Goal: Entertainment & Leisure: Consume media (video, audio)

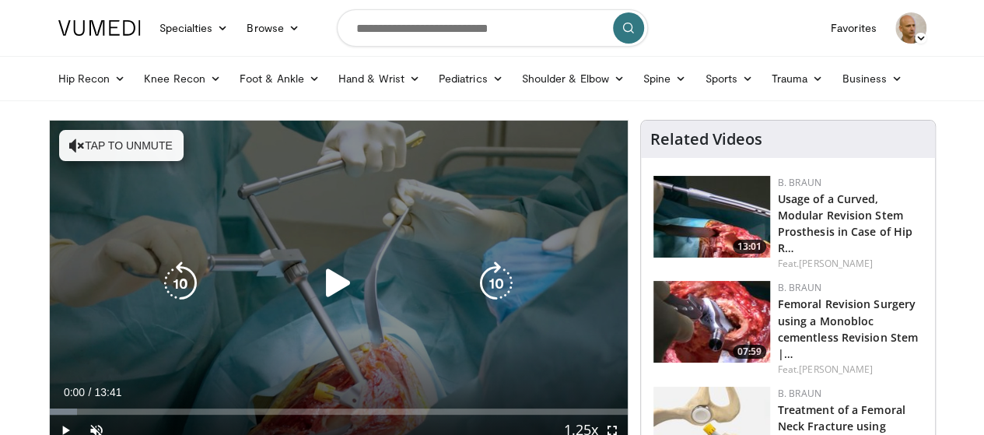
click at [69, 144] on icon "Video Player" at bounding box center [77, 146] width 16 height 16
click at [322, 296] on icon "Video Player" at bounding box center [339, 283] width 44 height 44
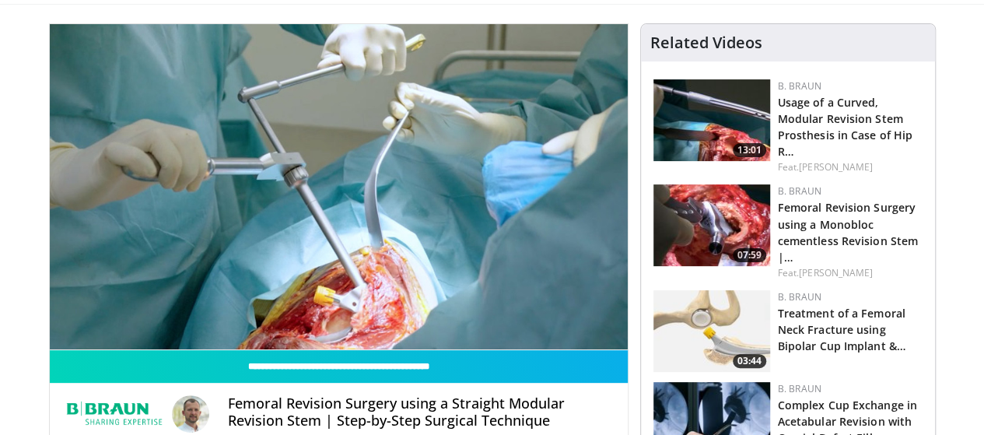
scroll to position [106, 0]
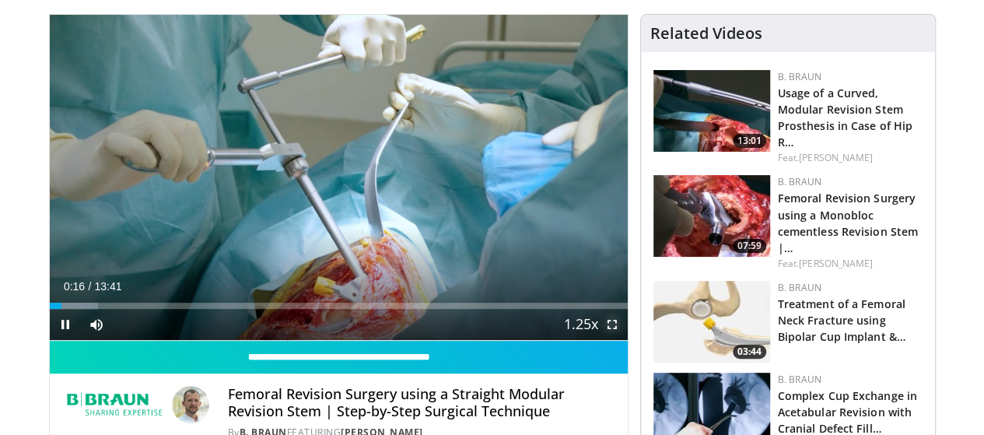
click at [626, 340] on span "Video Player" at bounding box center [612, 324] width 31 height 31
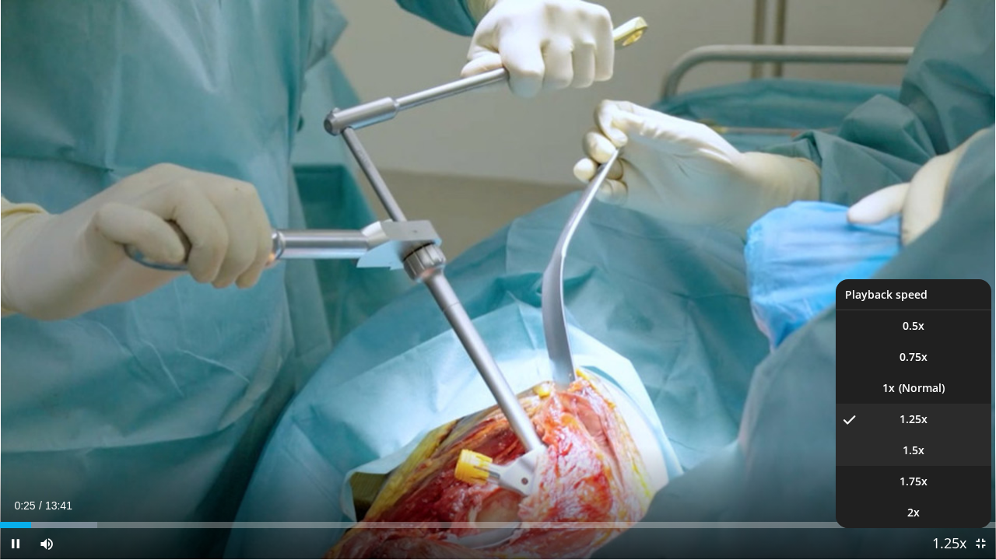
click at [918, 434] on span "1.5x" at bounding box center [913, 451] width 22 height 16
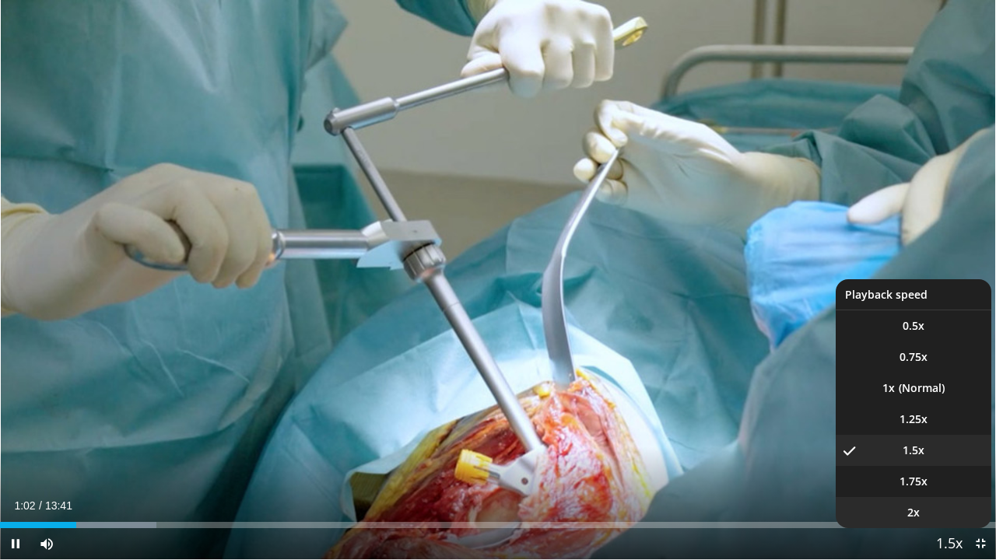
click at [924, 434] on li "2x" at bounding box center [914, 512] width 156 height 31
